Goal: Transaction & Acquisition: Purchase product/service

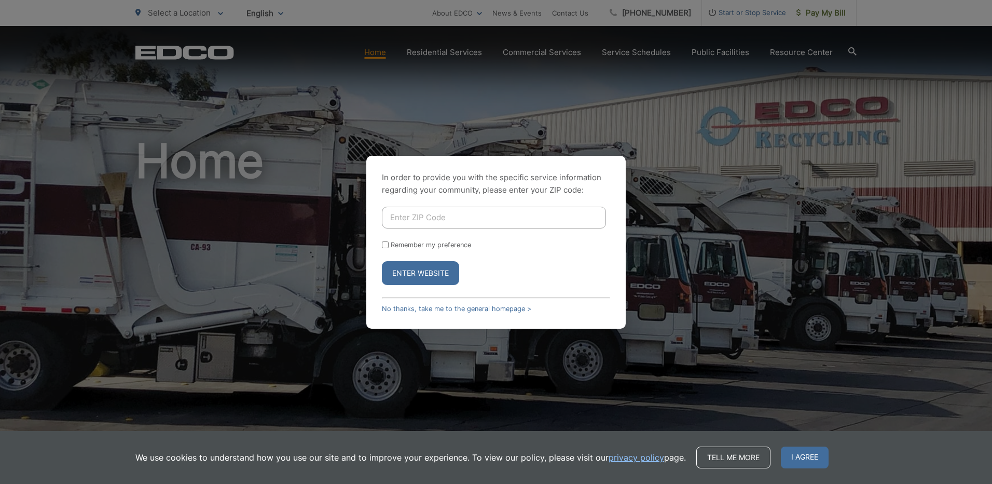
click at [431, 221] on input "Enter ZIP Code" at bounding box center [494, 218] width 224 height 22
type input "92020"
click at [386, 243] on input "Remember my preference" at bounding box center [385, 244] width 7 height 7
checkbox input "true"
click at [395, 272] on button "Enter Website" at bounding box center [420, 273] width 77 height 24
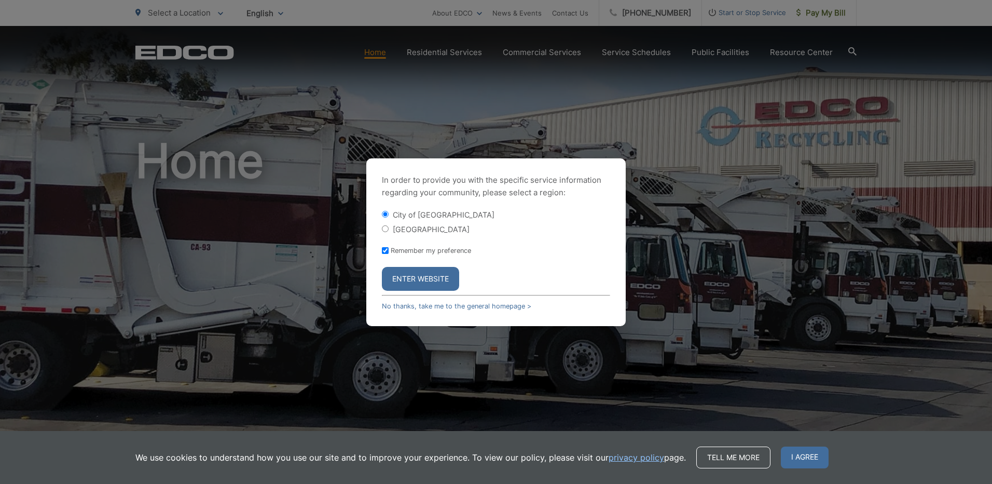
click at [428, 279] on button "Enter Website" at bounding box center [420, 279] width 77 height 24
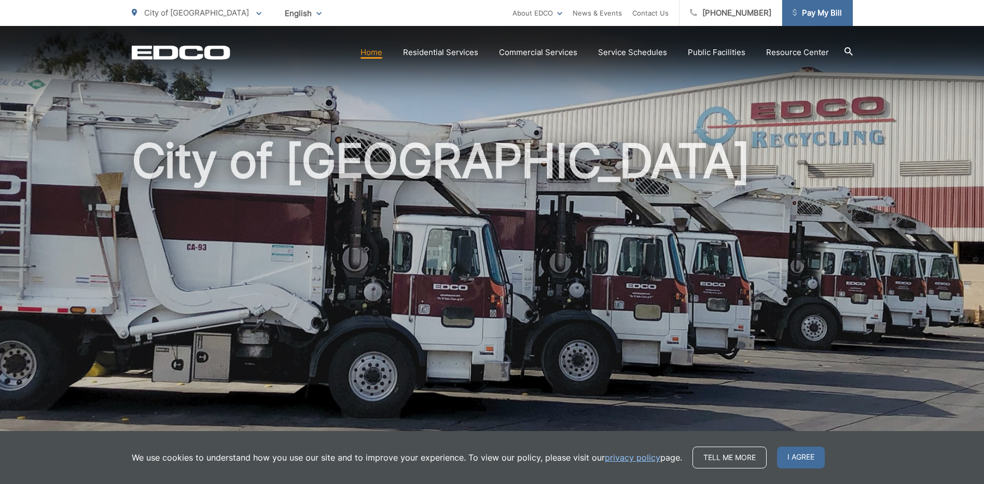
click at [813, 10] on span "Pay My Bill" at bounding box center [817, 13] width 49 height 12
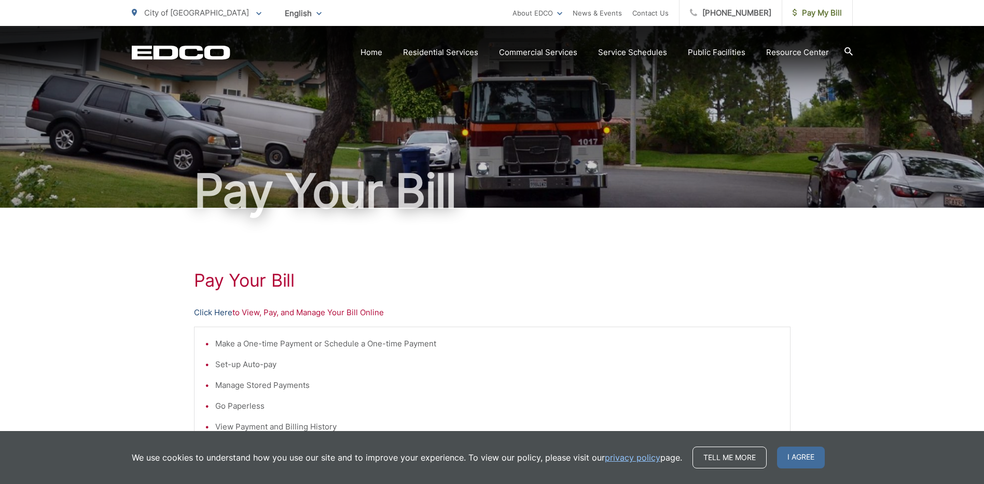
click at [216, 311] on link "Click Here" at bounding box center [213, 312] width 38 height 12
